Goal: Task Accomplishment & Management: Manage account settings

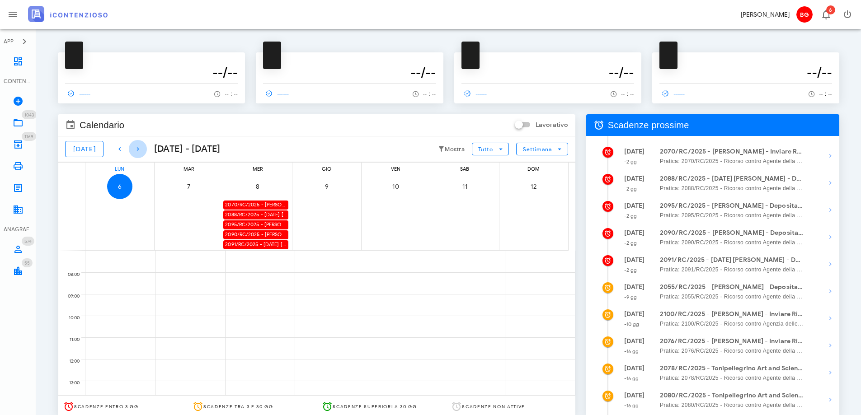
click at [132, 151] on icon "button" at bounding box center [137, 149] width 11 height 11
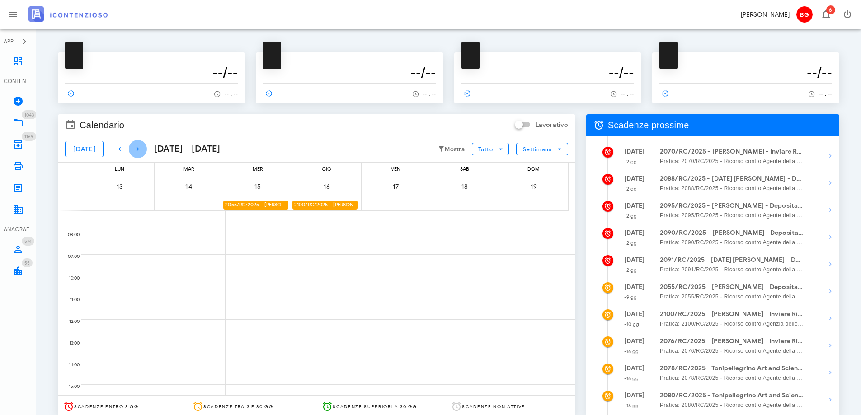
click at [132, 151] on icon "button" at bounding box center [137, 149] width 11 height 11
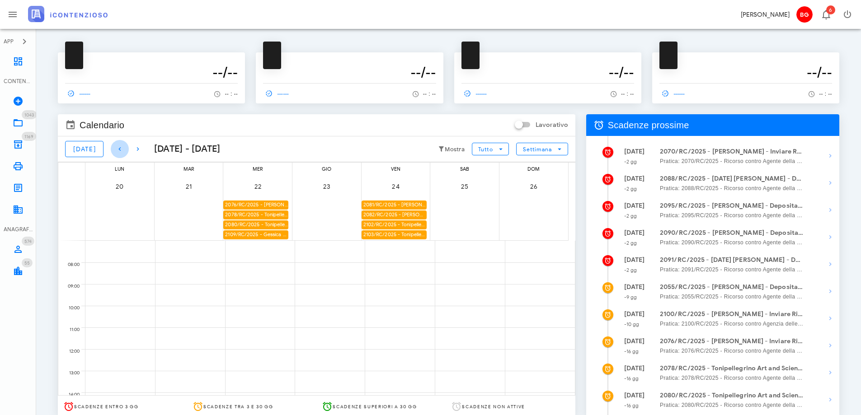
click at [117, 151] on icon "button" at bounding box center [119, 149] width 11 height 11
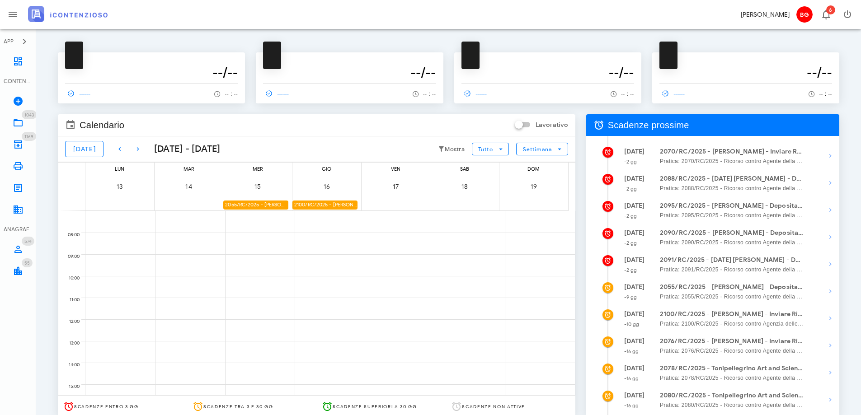
click at [268, 206] on div "2055/RC/2025 - Rinaldo Pisana - Deposita la Costituzione in Giudizio" at bounding box center [255, 205] width 65 height 9
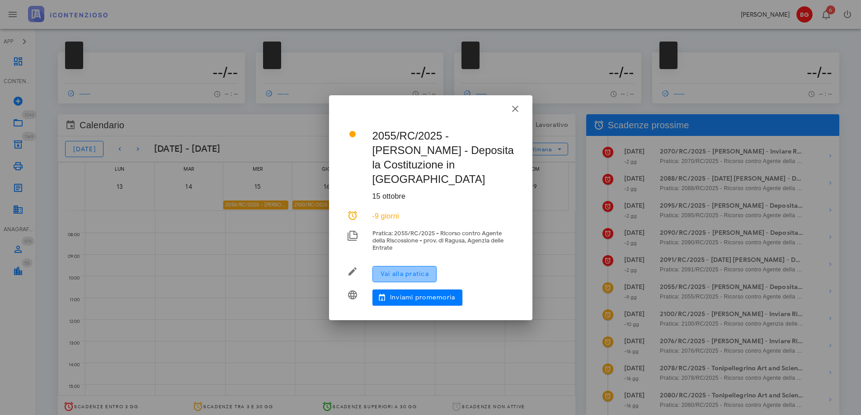
click at [397, 270] on span "Vai alla pratica" at bounding box center [404, 274] width 49 height 8
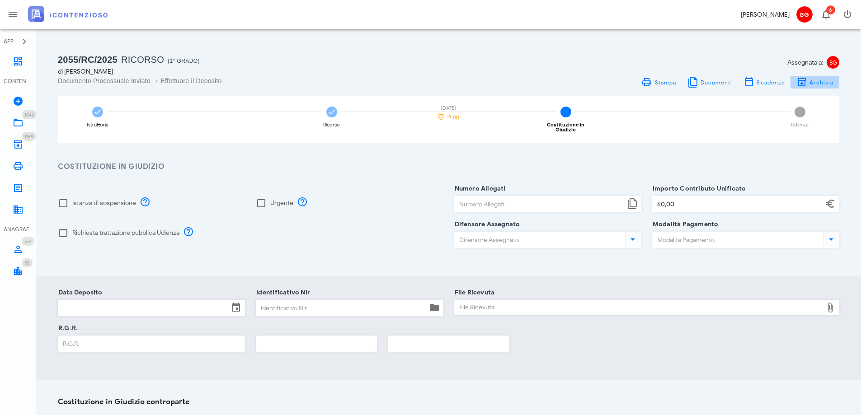
click at [827, 85] on span "Archivia" at bounding box center [821, 82] width 25 height 7
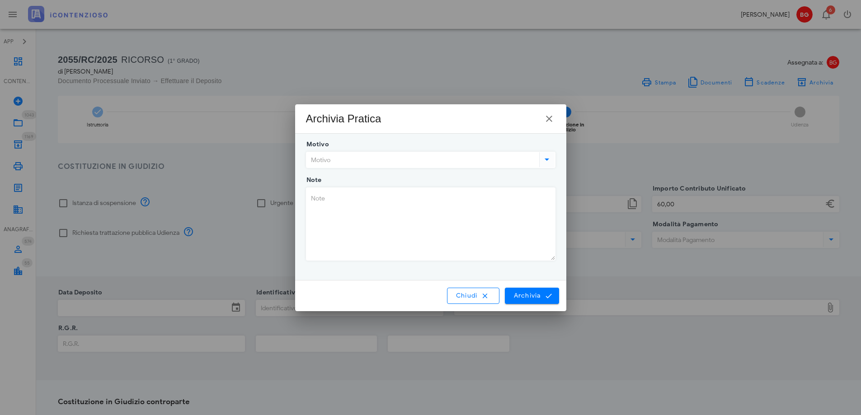
click at [373, 163] on input "Motivo" at bounding box center [421, 159] width 231 height 15
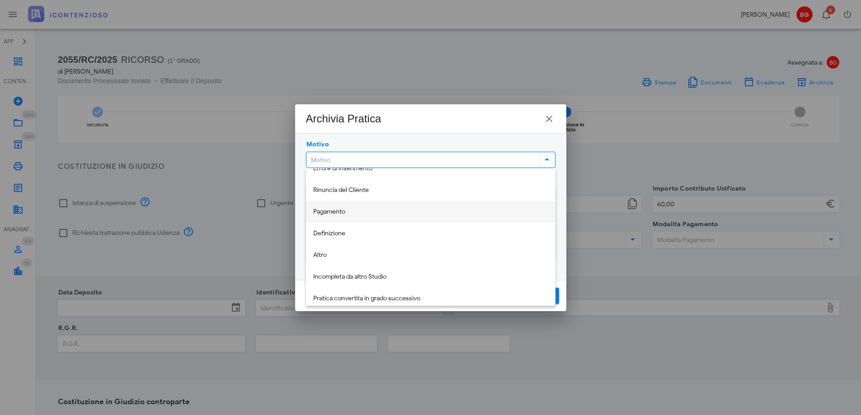
scroll to position [22, 0]
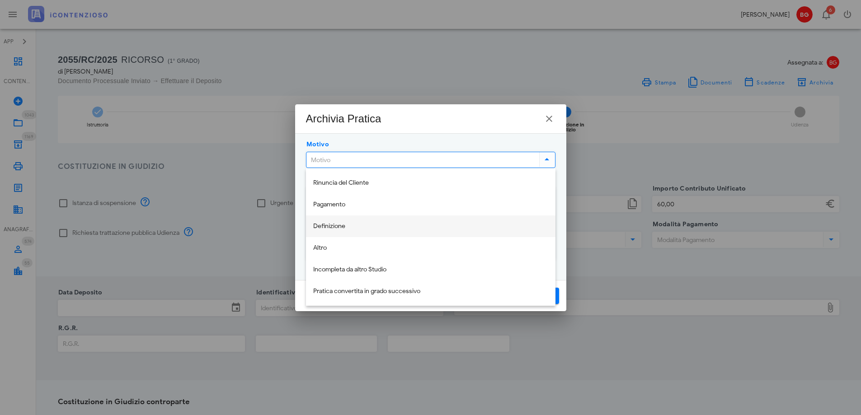
click at [363, 233] on div "Definizione" at bounding box center [430, 226] width 235 height 19
type input "Definizione"
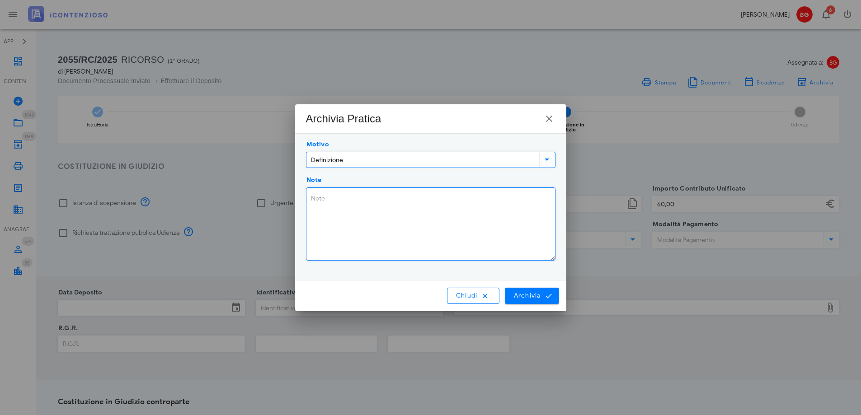
click at [403, 229] on textarea "Note" at bounding box center [430, 224] width 249 height 72
click at [363, 206] on textarea "Note" at bounding box center [430, 224] width 249 height 72
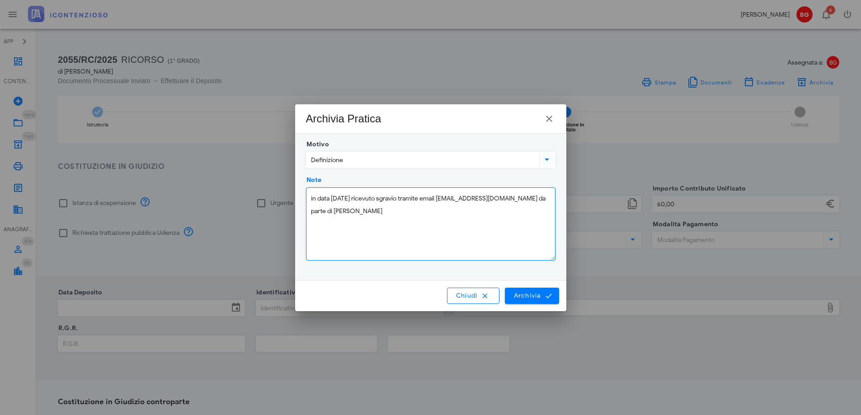
type textarea "in data 30/09/2025 ricevuto sgravio tramite email dottbaronegiuseppe@gmail.com …"
drag, startPoint x: 390, startPoint y: 218, endPoint x: 302, endPoint y: 198, distance: 89.8
click at [302, 198] on div "Note in data 30/09/2025 ricevuto sgravio tramite email dottbaronegiuseppe@gmail…" at bounding box center [431, 226] width 260 height 93
click at [544, 119] on icon "button" at bounding box center [549, 118] width 11 height 11
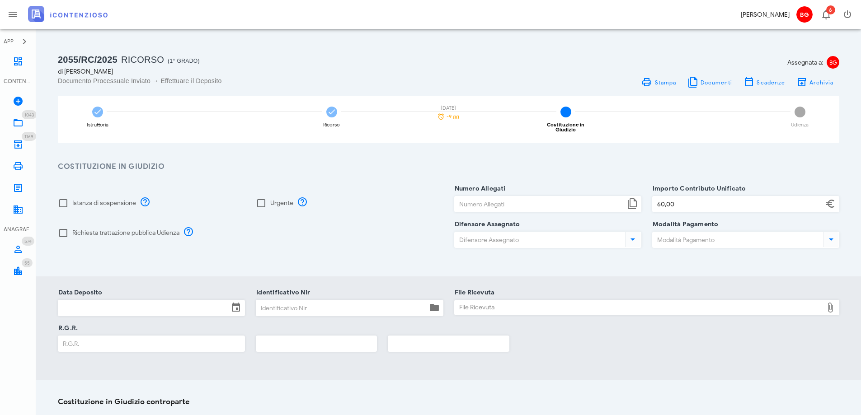
click at [488, 301] on div "File Ricevuta" at bounding box center [639, 308] width 369 height 14
type input "C:\fakepath\ProvvedimentoSgravio.pdf"
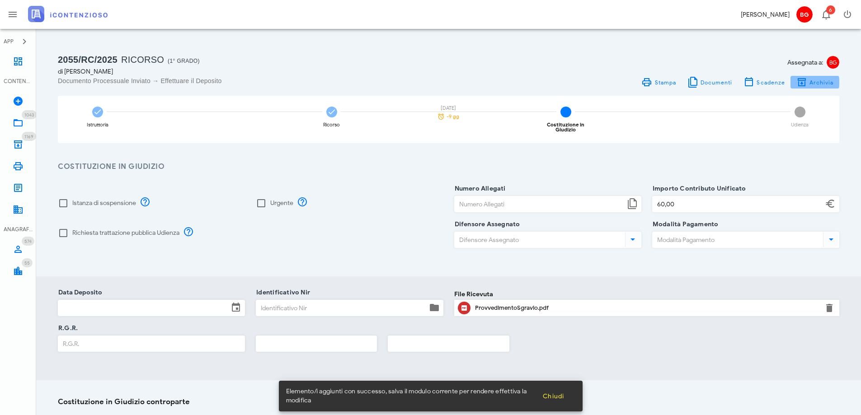
click at [825, 81] on span "Archivia" at bounding box center [821, 82] width 25 height 7
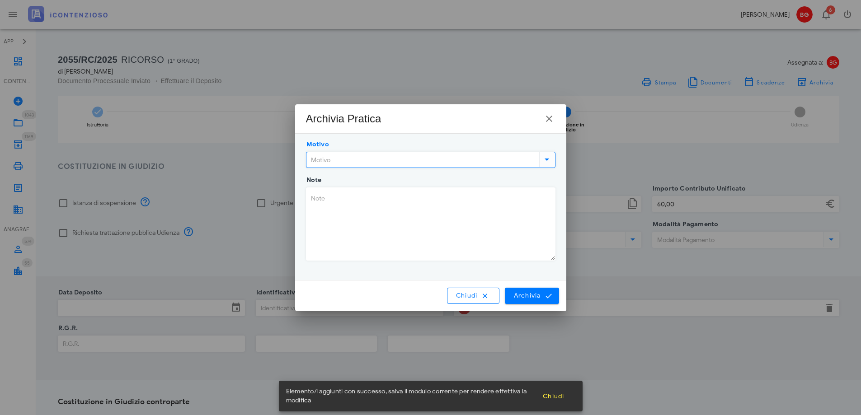
click at [357, 160] on input "Motivo" at bounding box center [421, 159] width 231 height 15
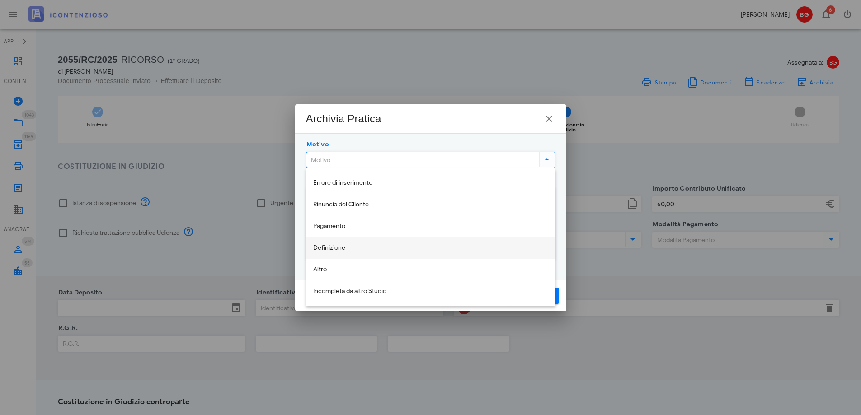
click at [358, 245] on div "Definizione" at bounding box center [430, 249] width 235 height 8
type input "Definizione"
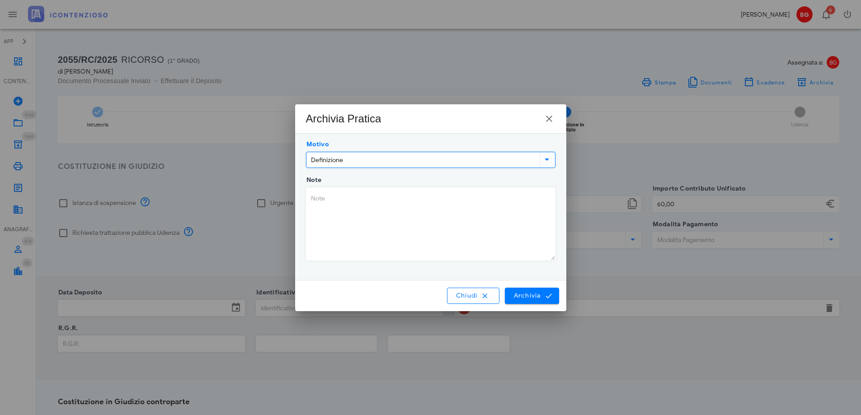
click at [390, 244] on textarea "Note" at bounding box center [430, 224] width 249 height 72
paste textarea "in data 30/09/2025 ricevuto sgravio tramite email dottbaronegiuseppe@gmail.com …"
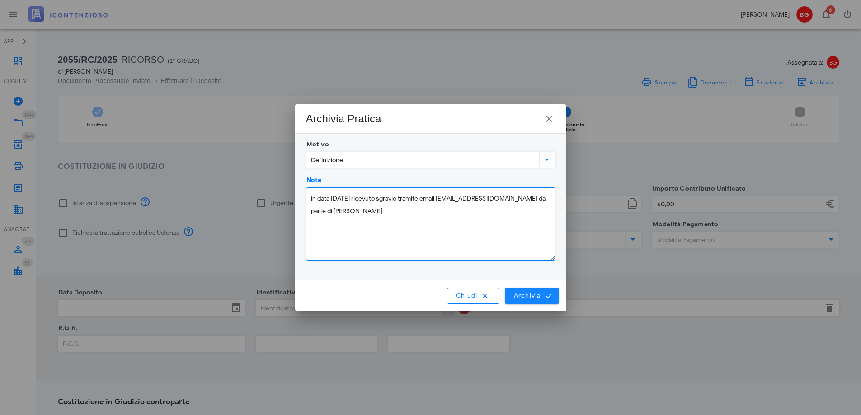
type textarea "in data 30/09/2025 ricevuto sgravio tramite email dottbaronegiuseppe@gmail.com …"
click at [547, 299] on icon "submit" at bounding box center [549, 296] width 8 height 8
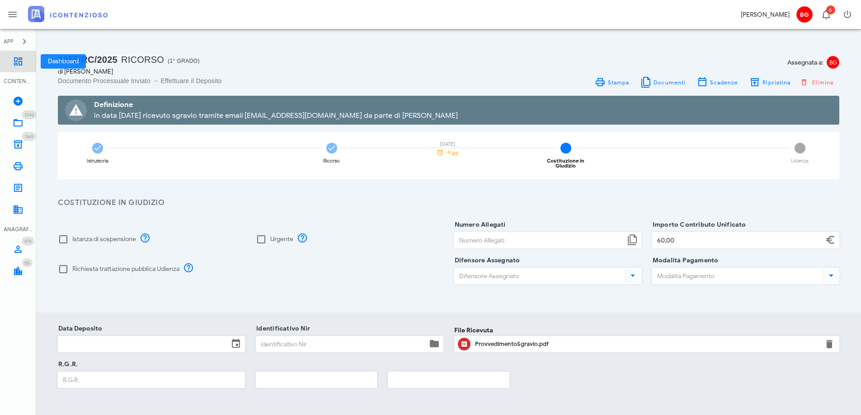
click at [22, 60] on icon at bounding box center [18, 61] width 11 height 11
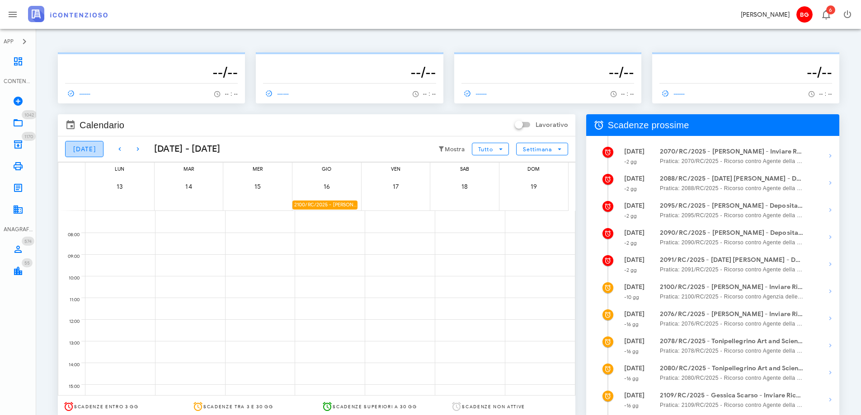
click at [82, 147] on span "[DATE]" at bounding box center [84, 150] width 23 height 8
